Goal: Transaction & Acquisition: Purchase product/service

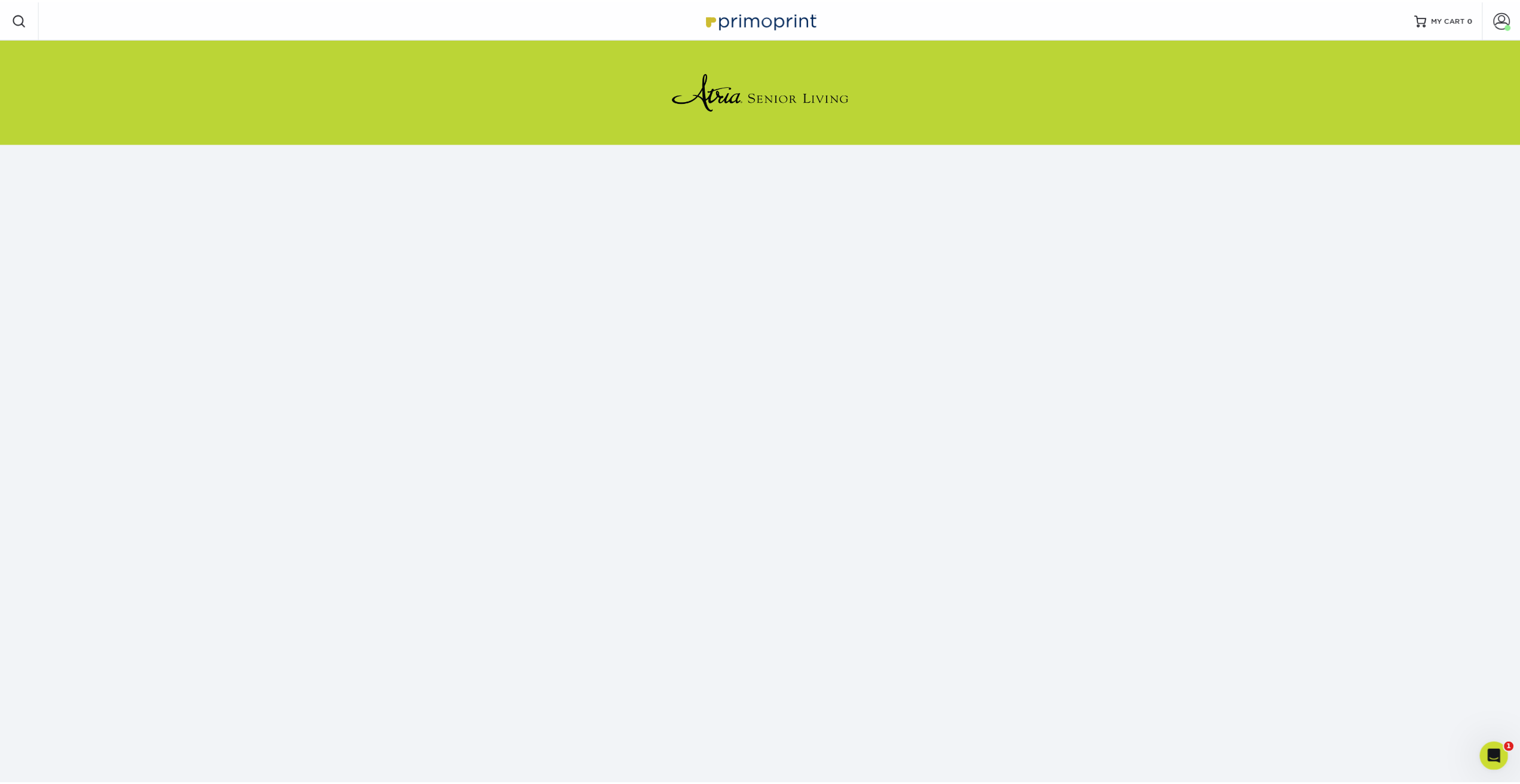
scroll to position [38, 0]
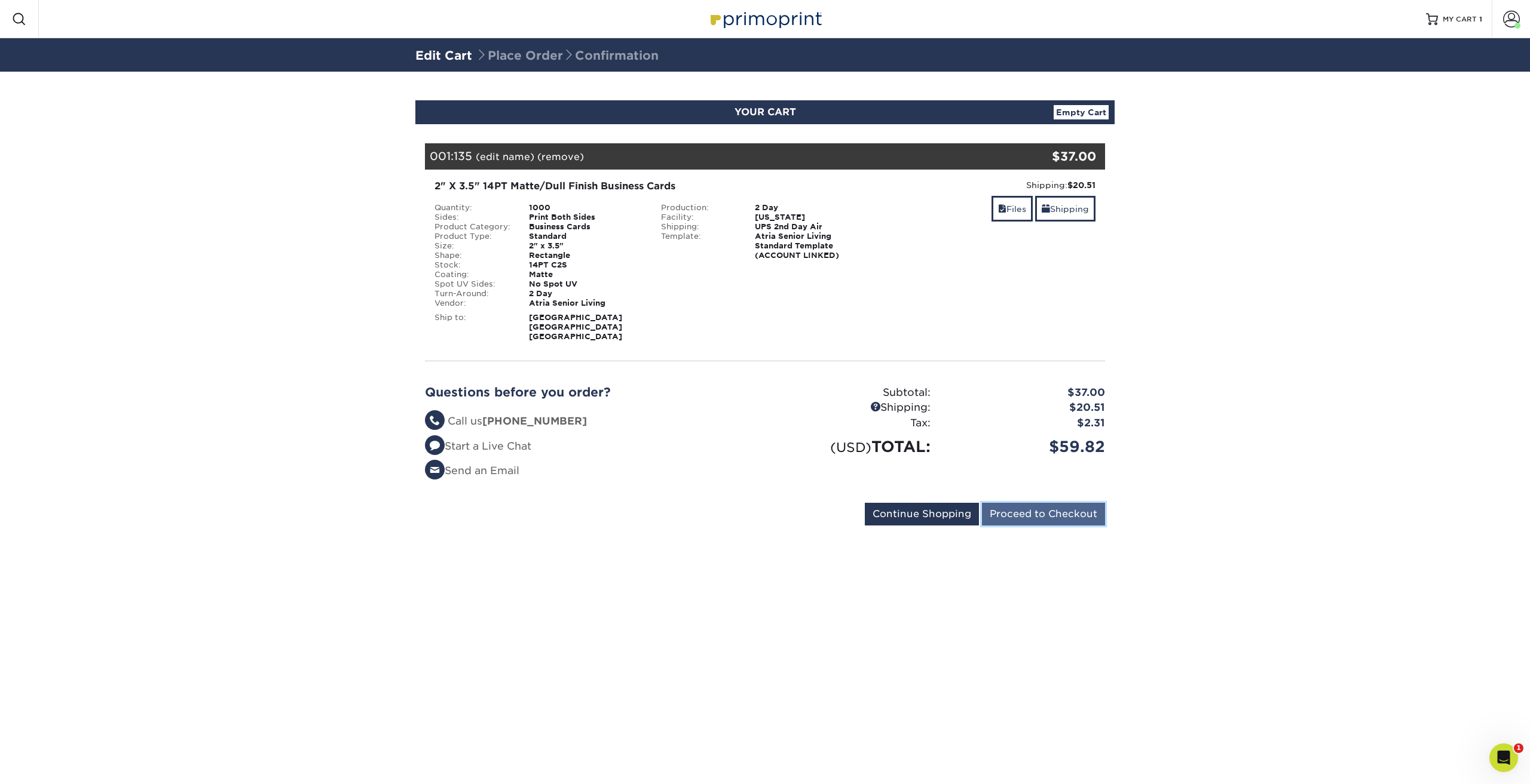
click at [1041, 516] on input "Proceed to Checkout" at bounding box center [1043, 514] width 123 height 23
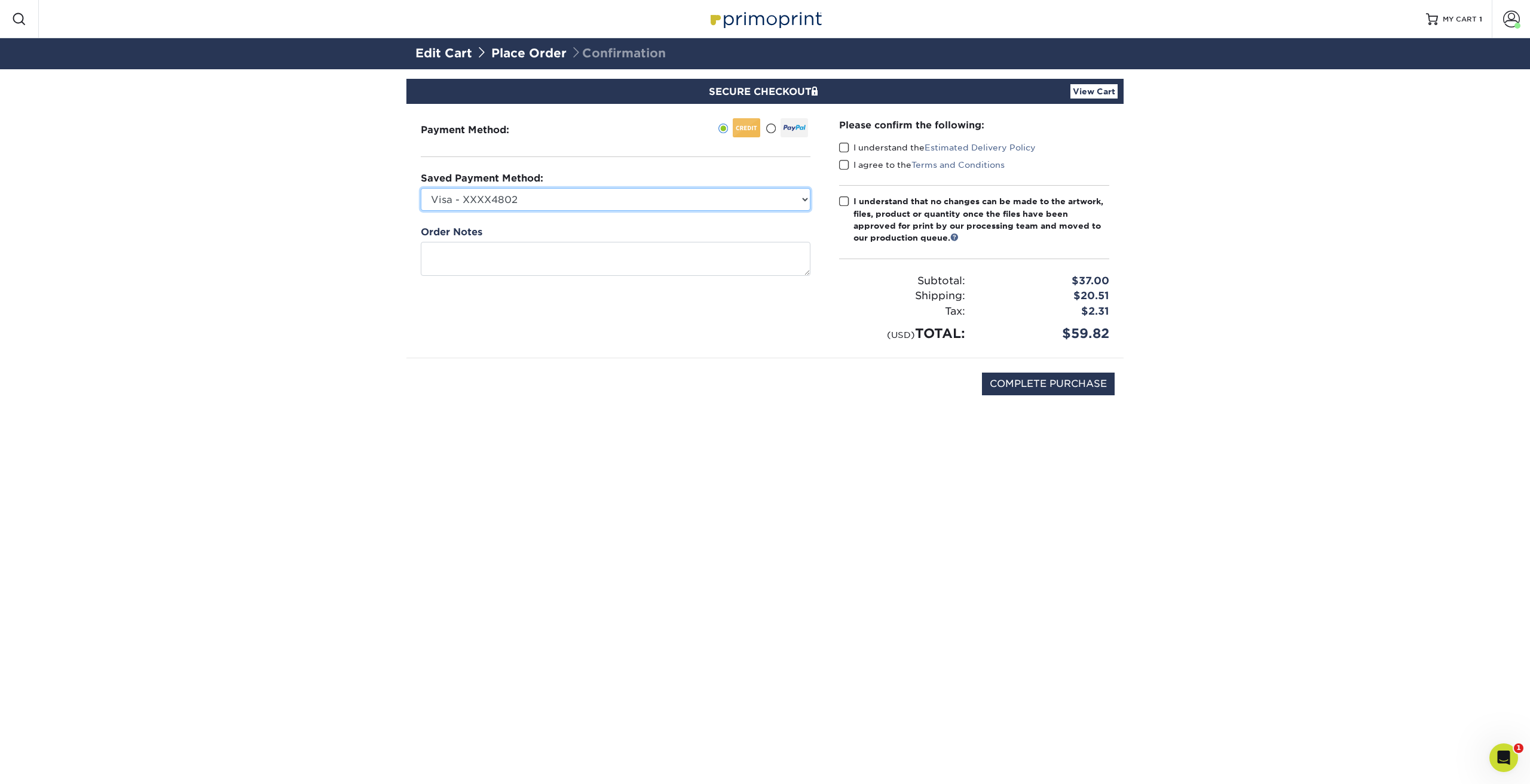
click at [806, 199] on select "Visa - XXXX4802 Visa - XXXX9316 New Credit Card" at bounding box center [616, 199] width 390 height 23
drag, startPoint x: 445, startPoint y: 198, endPoint x: 428, endPoint y: 202, distance: 17.5
click at [442, 198] on select "Visa - XXXX4802 Visa - XXXX9316 New Credit Card" at bounding box center [616, 199] width 390 height 23
click at [1036, 386] on input "COMPLETE PURCHASE" at bounding box center [1048, 384] width 132 height 23
click at [848, 146] on span at bounding box center [844, 148] width 10 height 11
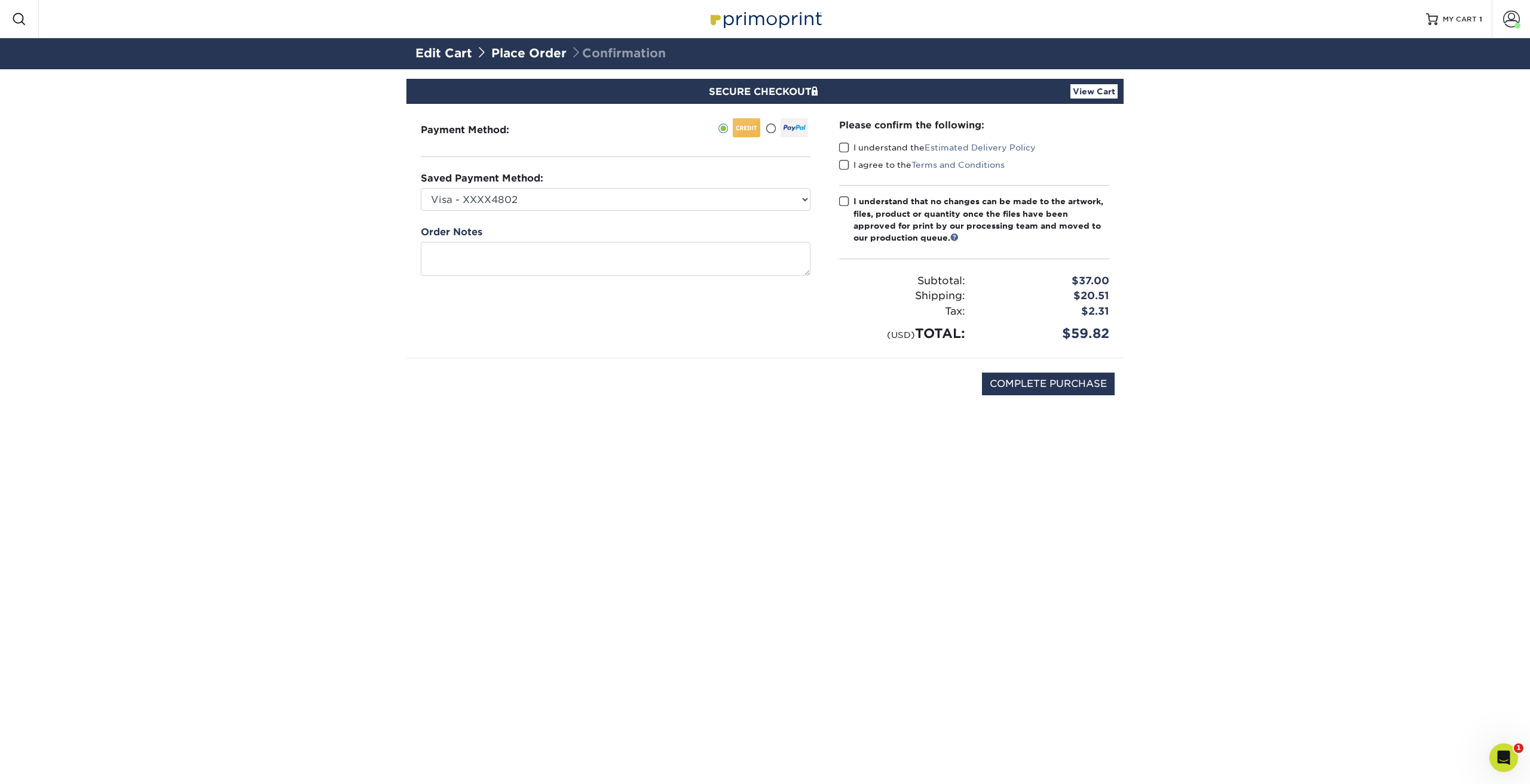
click at [0, 0] on input "I understand the Estimated Delivery Policy" at bounding box center [0, 0] width 0 height 0
click at [843, 163] on span at bounding box center [844, 165] width 10 height 11
click at [0, 0] on input "I agree to the Terms and Conditions" at bounding box center [0, 0] width 0 height 0
click at [843, 202] on span at bounding box center [844, 202] width 10 height 11
click at [0, 0] on input "I understand that no changes can be made to the artwork, files, product or quan…" at bounding box center [0, 0] width 0 height 0
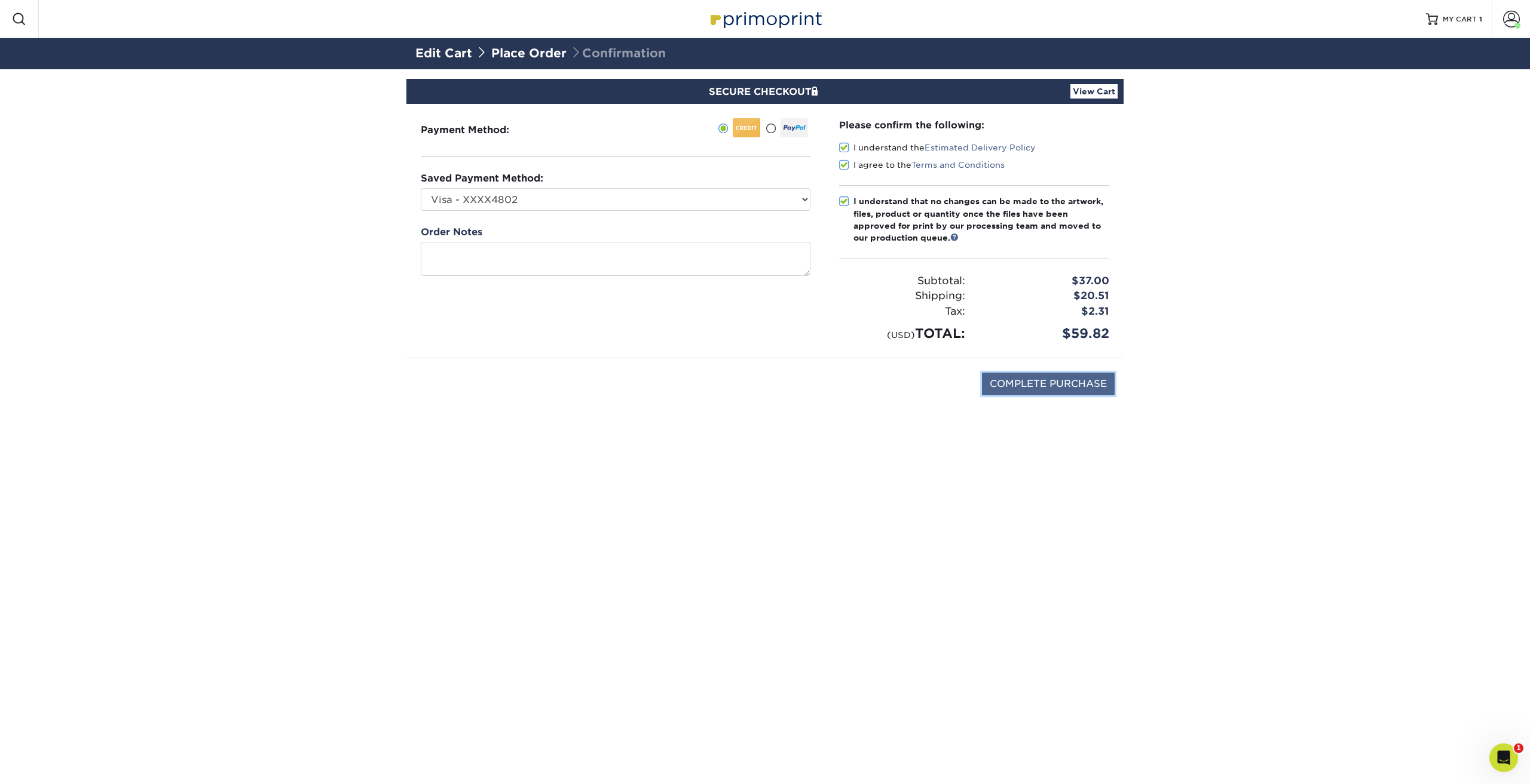
click at [1036, 382] on input "COMPLETE PURCHASE" at bounding box center [1048, 384] width 132 height 23
type input "COMPLETE PURCHASE"
click at [805, 198] on select "Visa - XXXX4802 Visa - XXXX9316 New Credit Card" at bounding box center [616, 199] width 390 height 23
select select
click at [421, 188] on select "Visa - XXXX4802 Visa - XXXX9316 New Credit Card" at bounding box center [616, 199] width 390 height 23
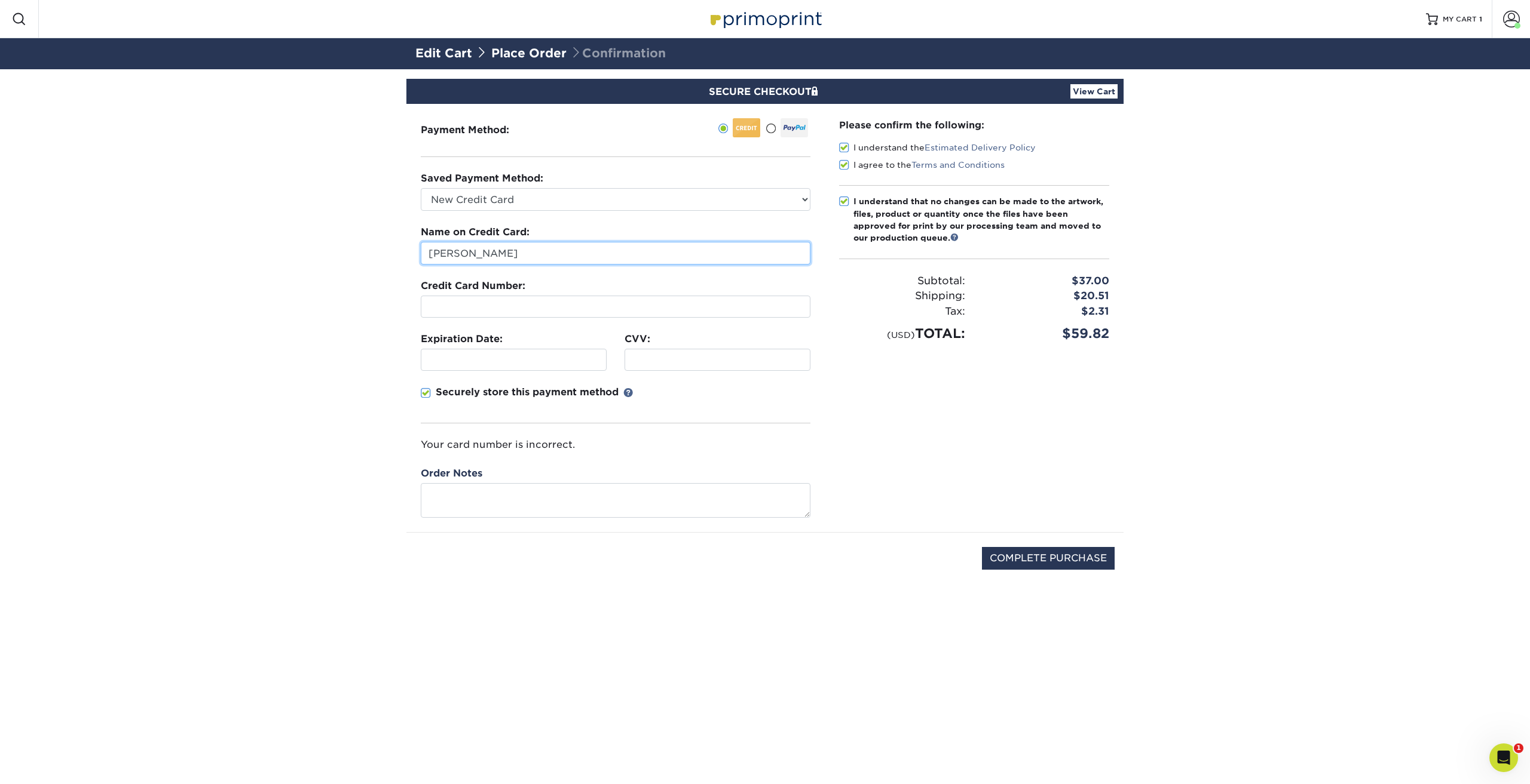
drag, startPoint x: 509, startPoint y: 257, endPoint x: 351, endPoint y: 258, distance: 158.0
click at [351, 258] on section "SECURE CHECKOUT View Cart Payment Method: Saved Payment Method:" at bounding box center [765, 347] width 1530 height 556
type input "Gina D'AmoreBrown"
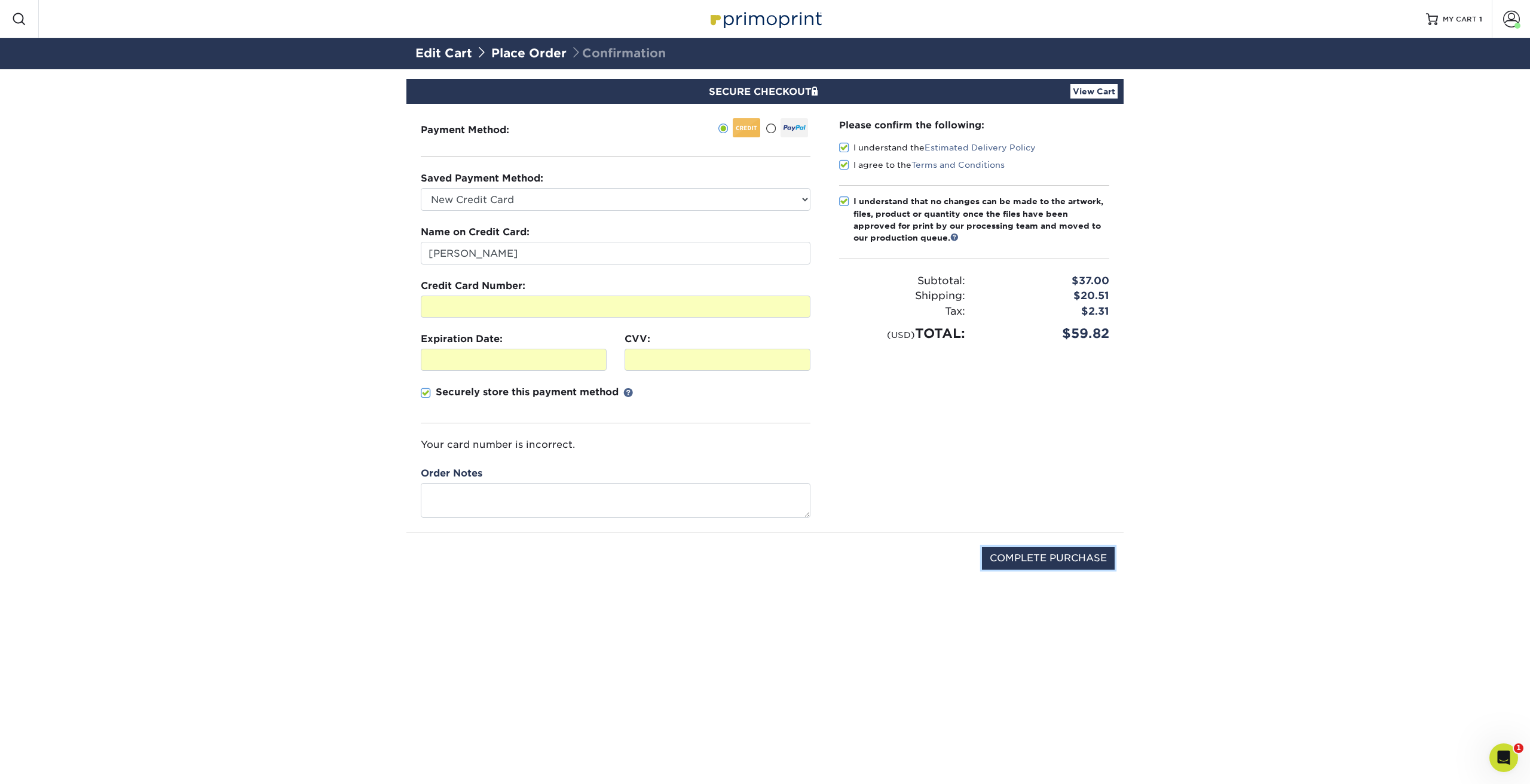
drag, startPoint x: 1031, startPoint y: 556, endPoint x: 1033, endPoint y: 566, distance: 10.2
click at [1031, 558] on input "COMPLETE PURCHASE" at bounding box center [1048, 558] width 132 height 23
type input "PROCESSING, PLEASE WAIT..."
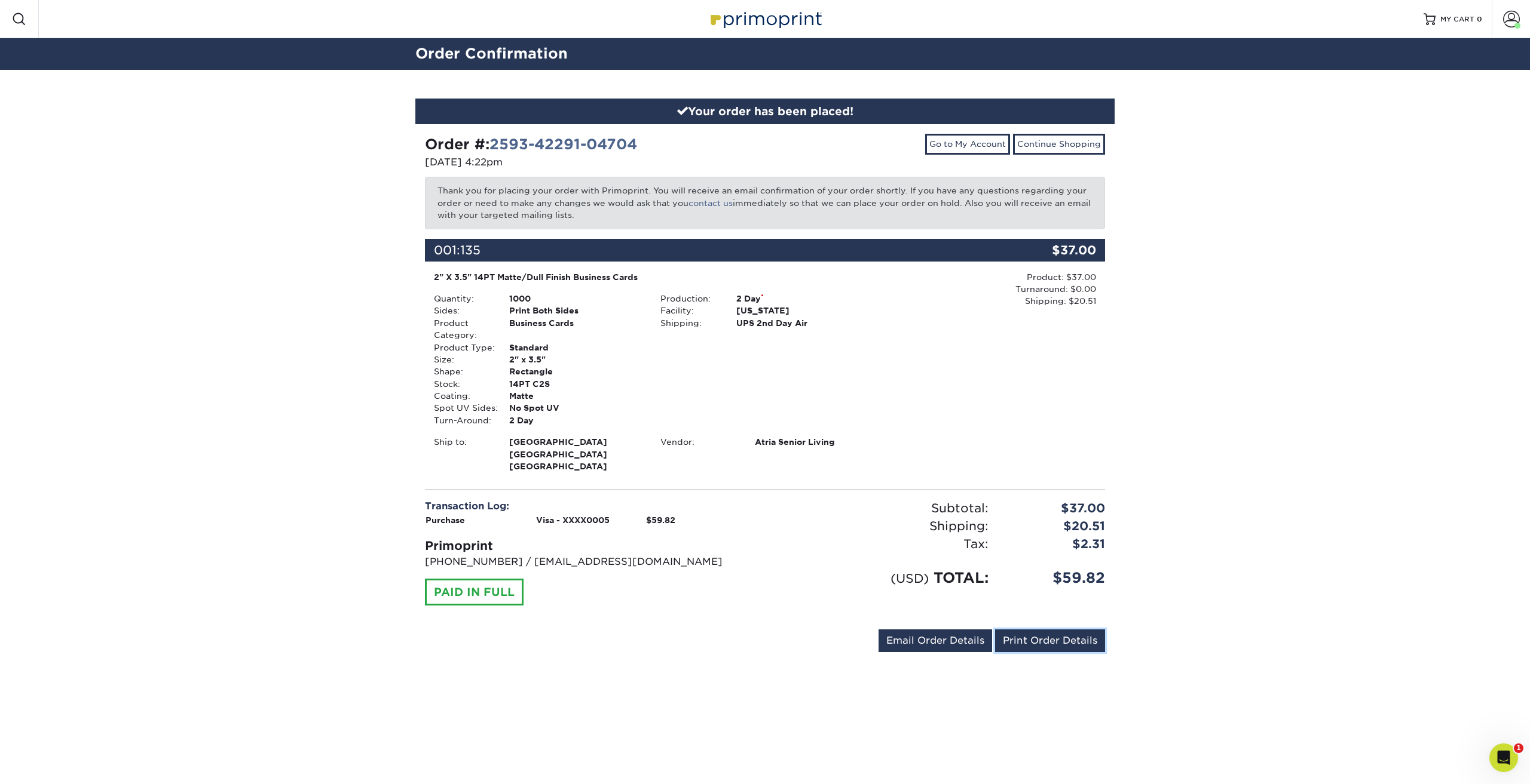
drag, startPoint x: 1084, startPoint y: 641, endPoint x: 1005, endPoint y: 667, distance: 83.2
click at [1082, 641] on link "Print Order Details" at bounding box center [1050, 641] width 110 height 23
